Goal: Navigation & Orientation: Find specific page/section

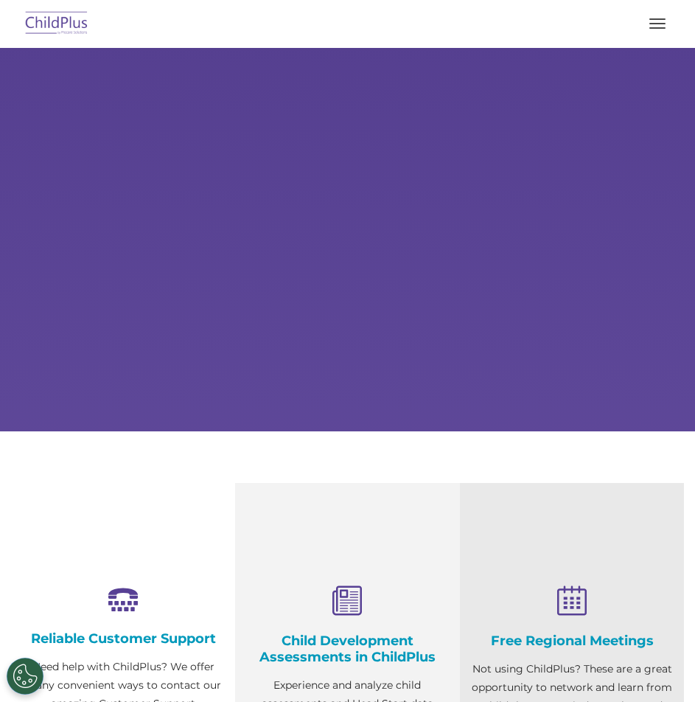
select select "MEDIUM"
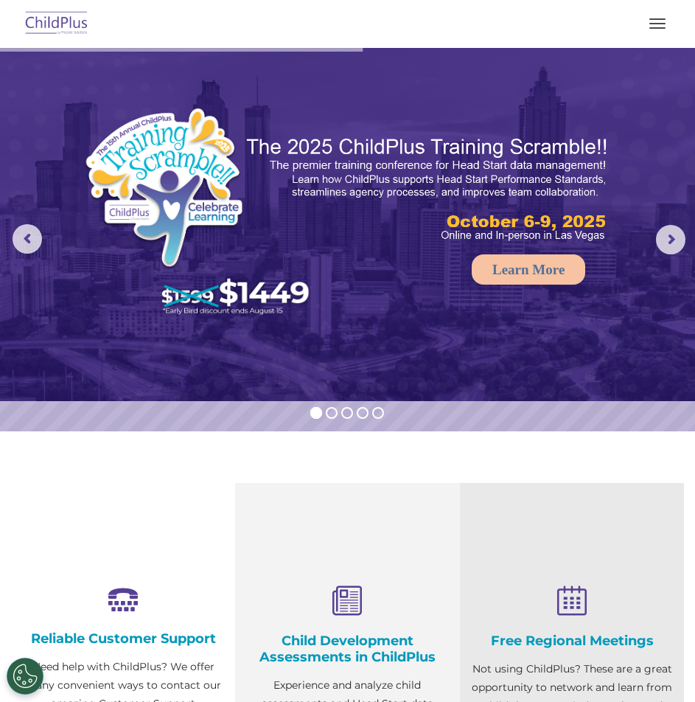
click at [68, 32] on img at bounding box center [56, 24] width 69 height 35
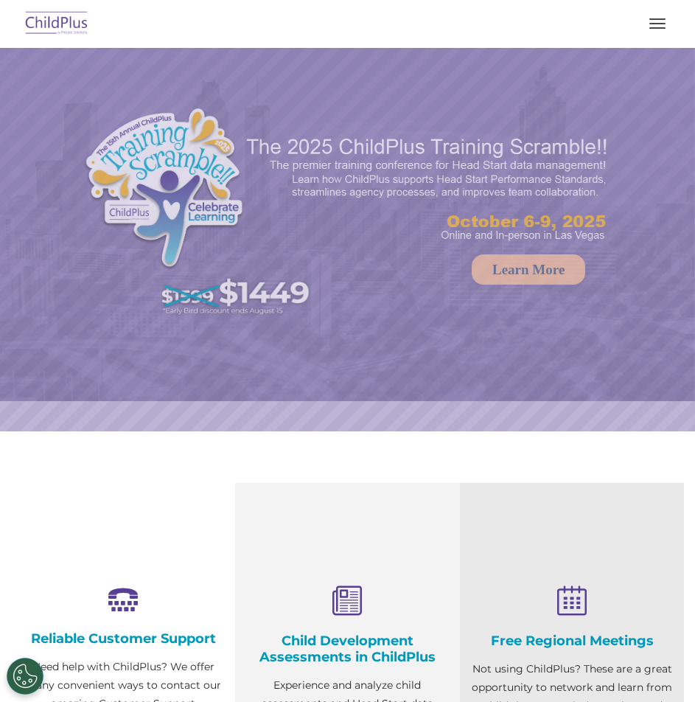
select select "MEDIUM"
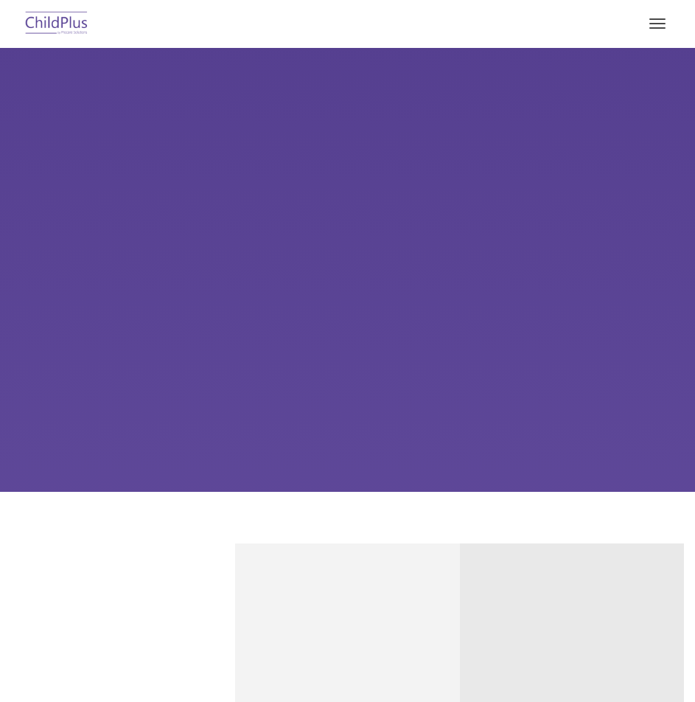
type input ""
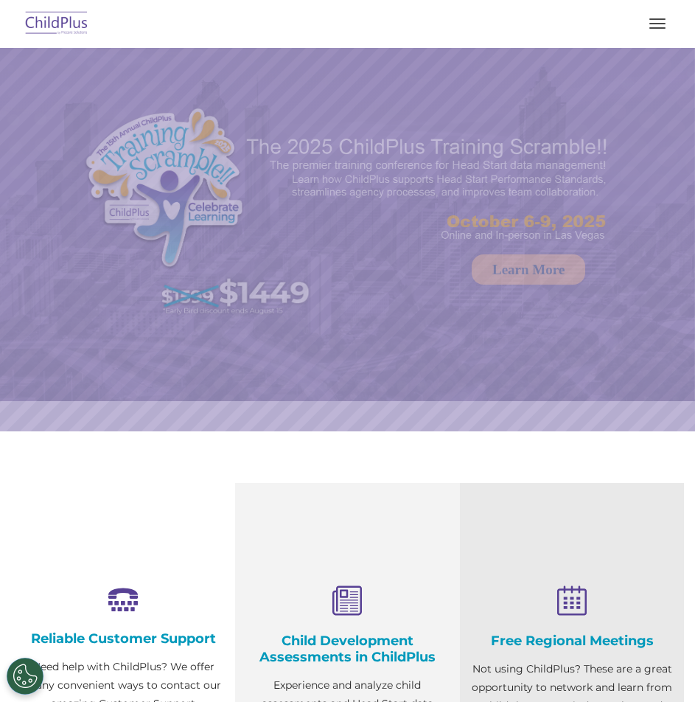
select select "MEDIUM"
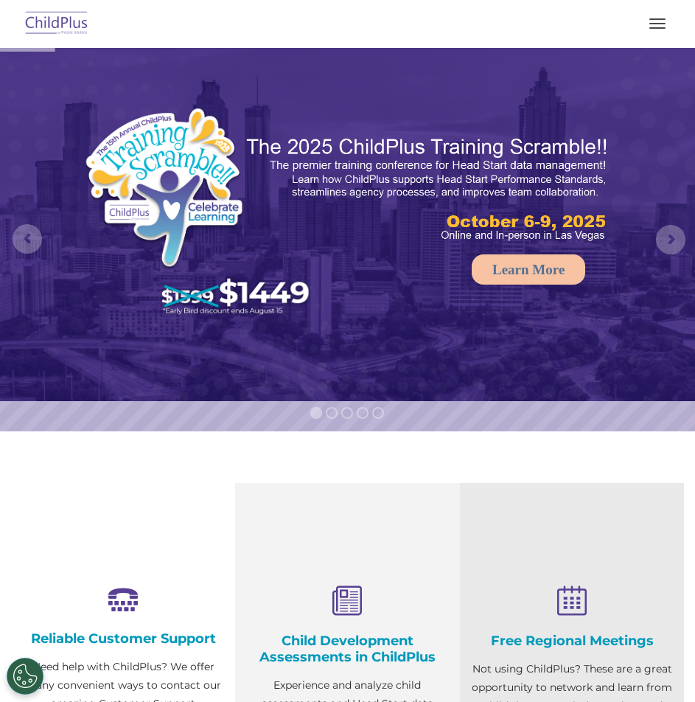
click at [661, 27] on span "button" at bounding box center [658, 27] width 16 height 1
